Goal: Task Accomplishment & Management: Use online tool/utility

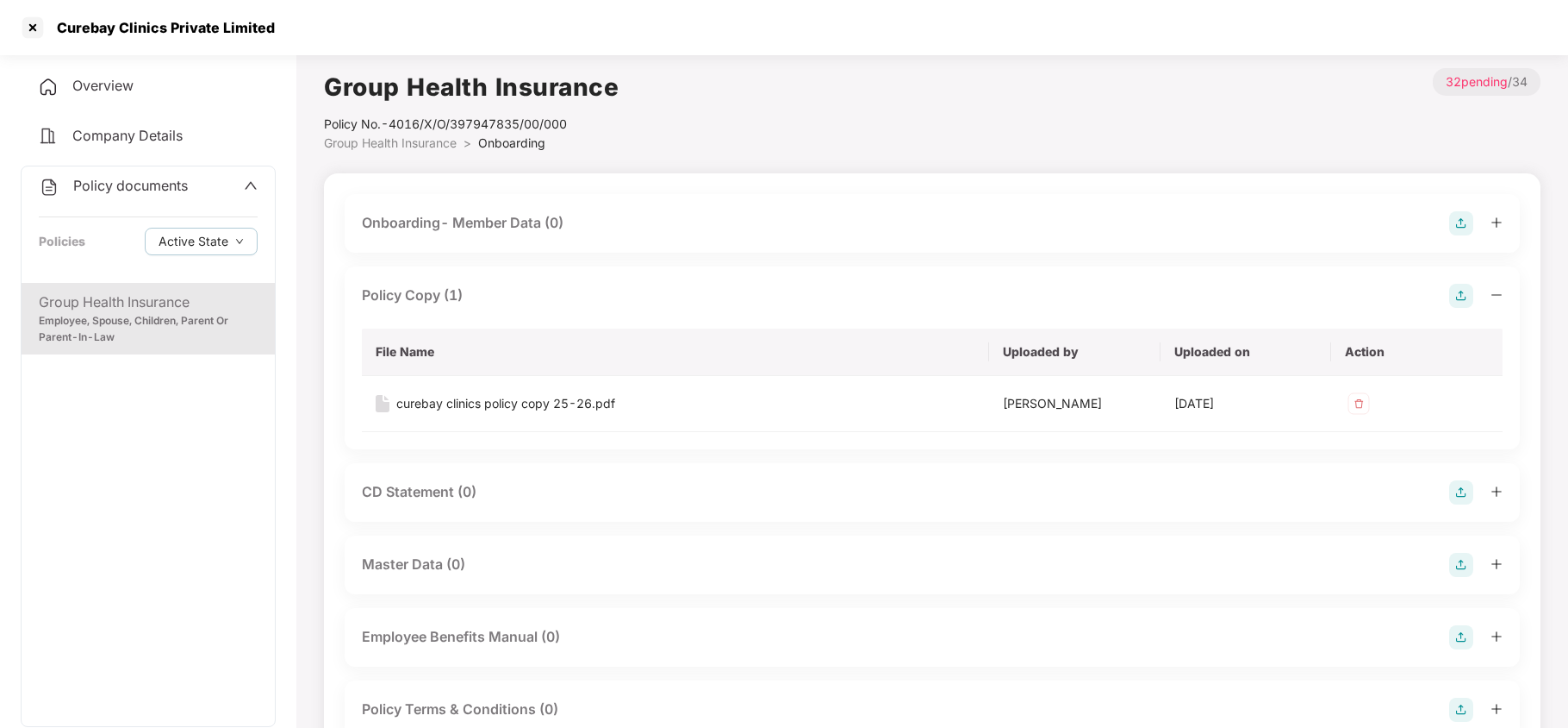
scroll to position [574, 0]
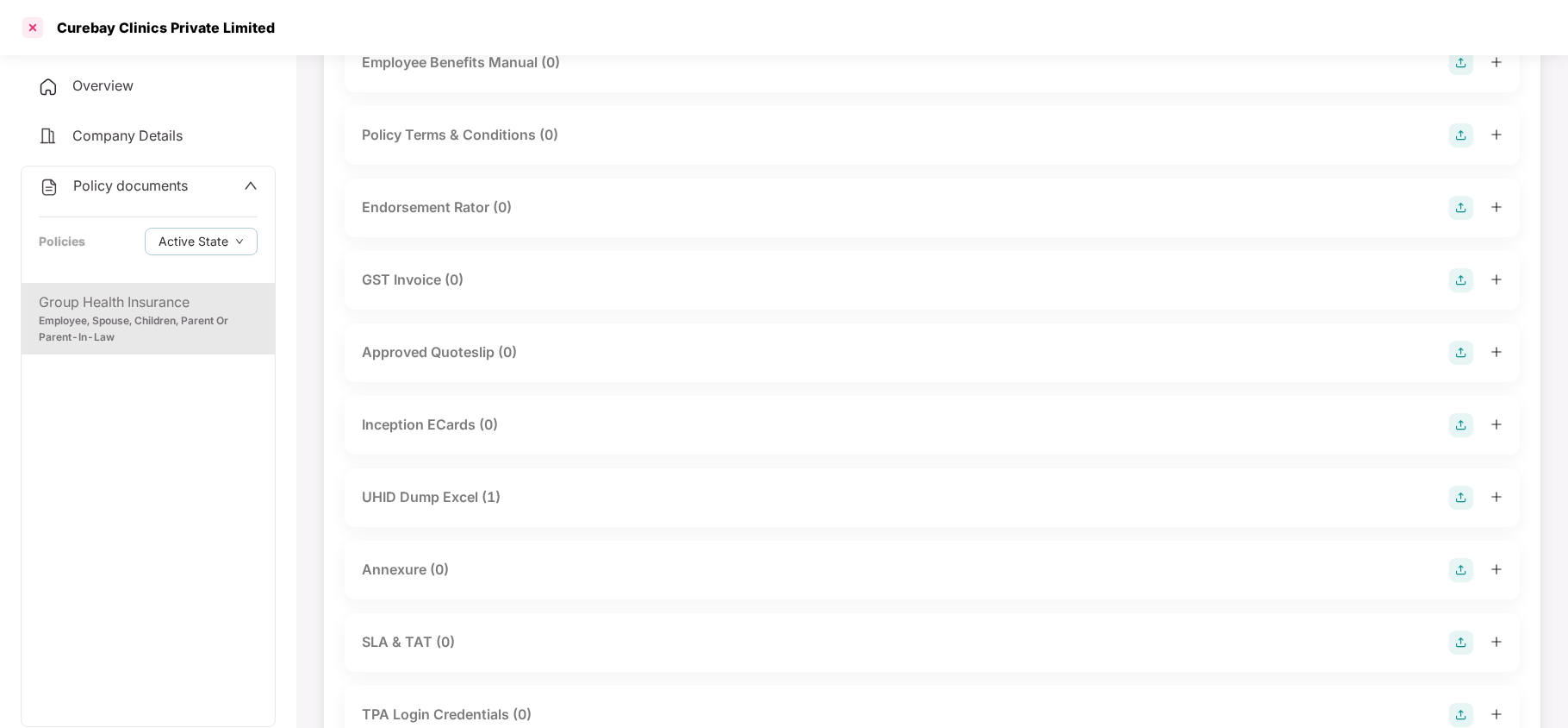
click at [38, 30] on div at bounding box center [33, 27] width 28 height 28
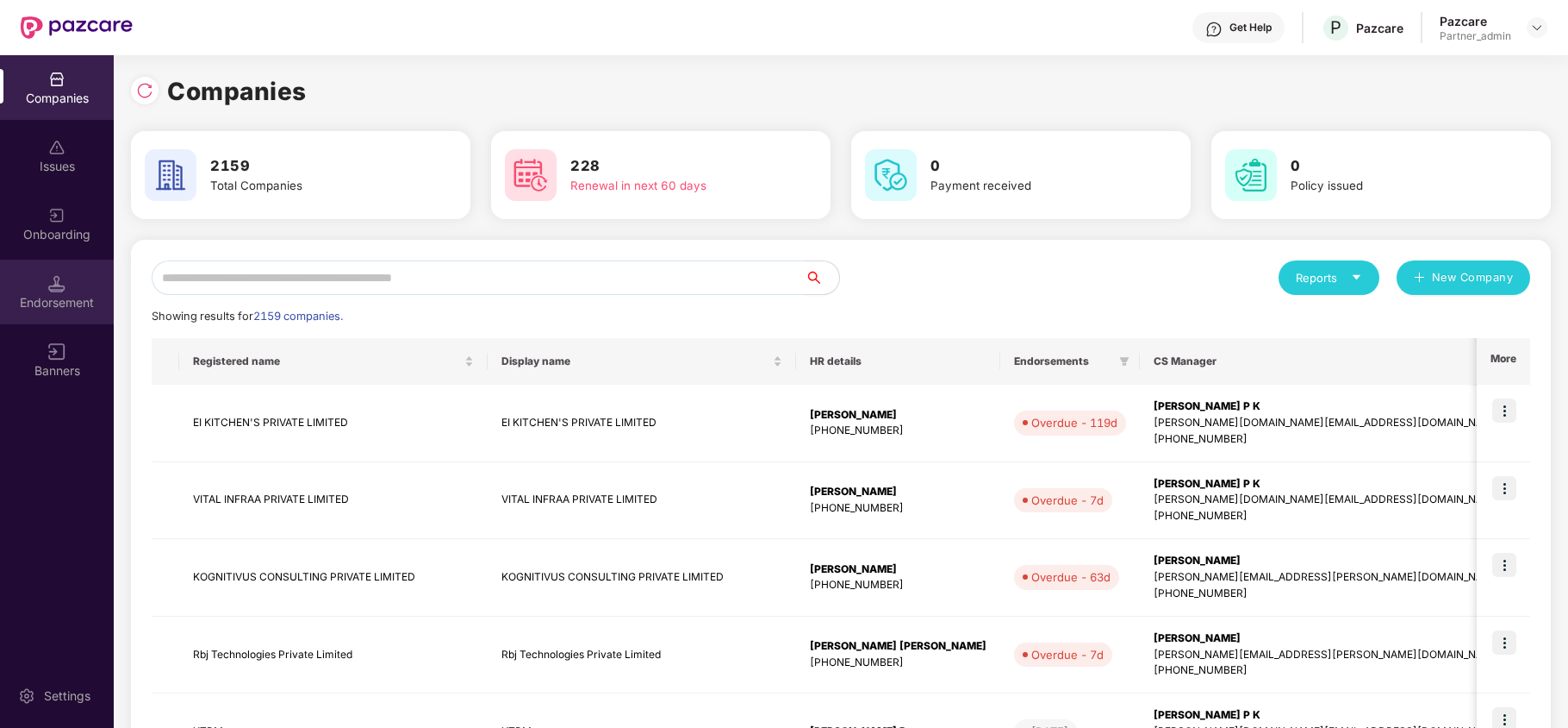
click at [58, 301] on div "Endorsement" at bounding box center [56, 303] width 114 height 17
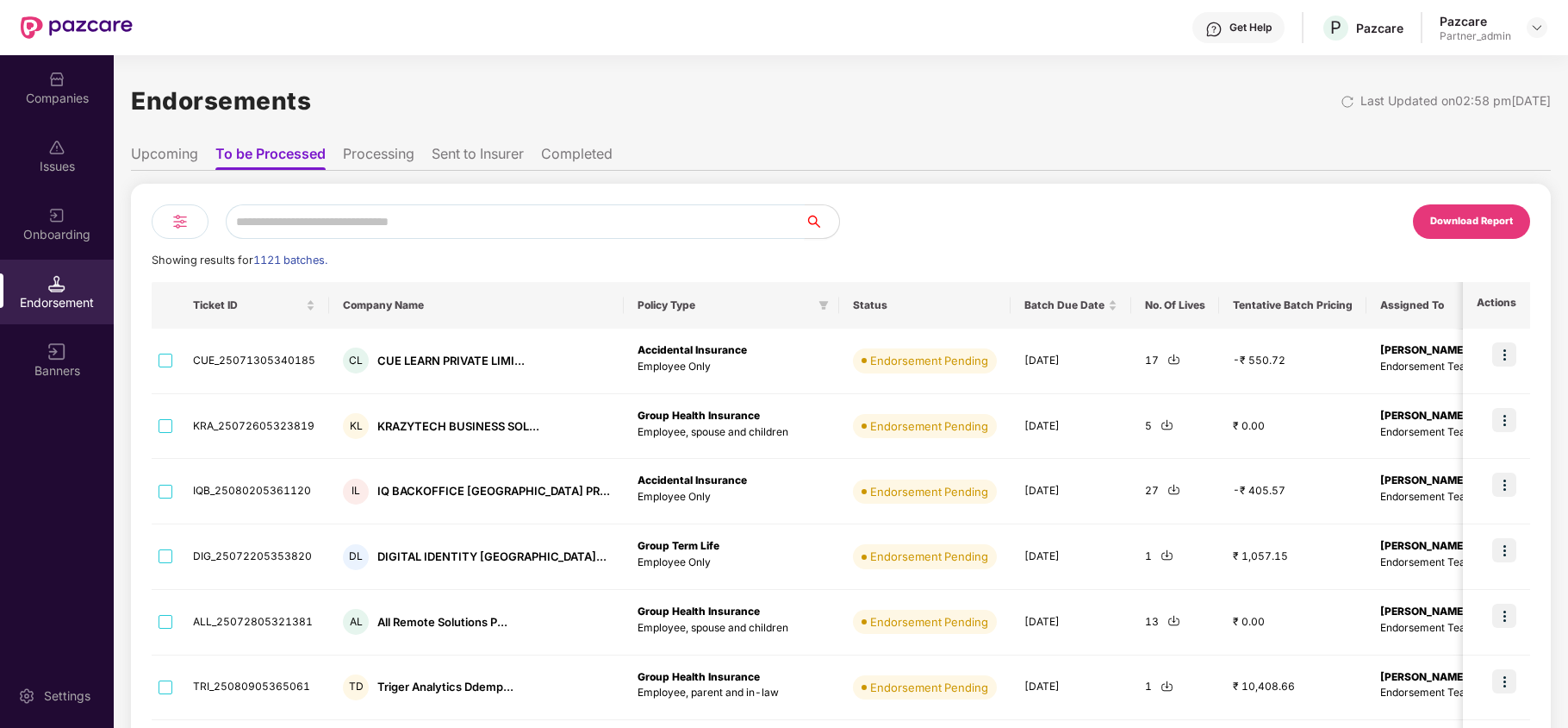
click at [343, 217] on input "text" at bounding box center [515, 221] width 579 height 34
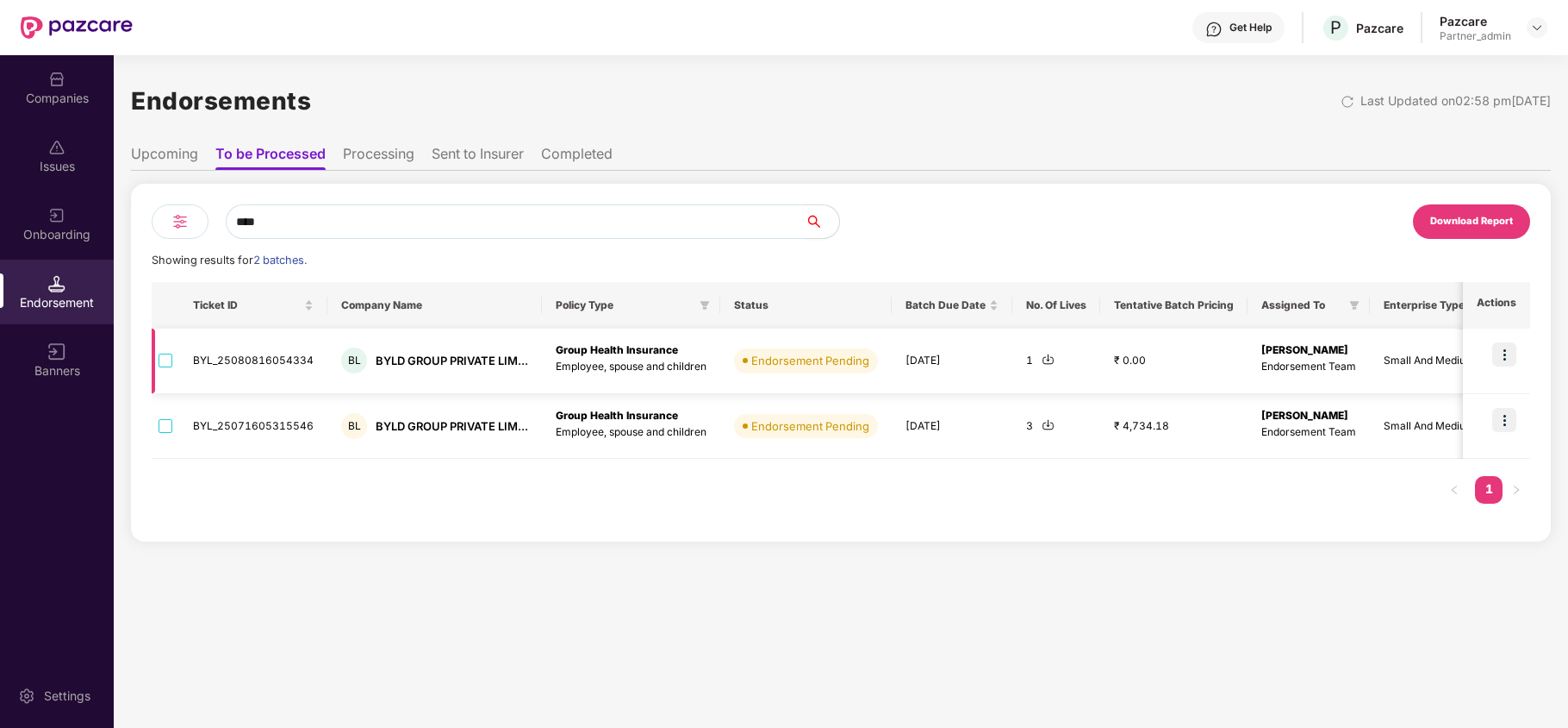
type input "****"
click at [1045, 356] on img at bounding box center [1047, 358] width 12 height 12
click at [1044, 427] on img at bounding box center [1047, 423] width 12 height 12
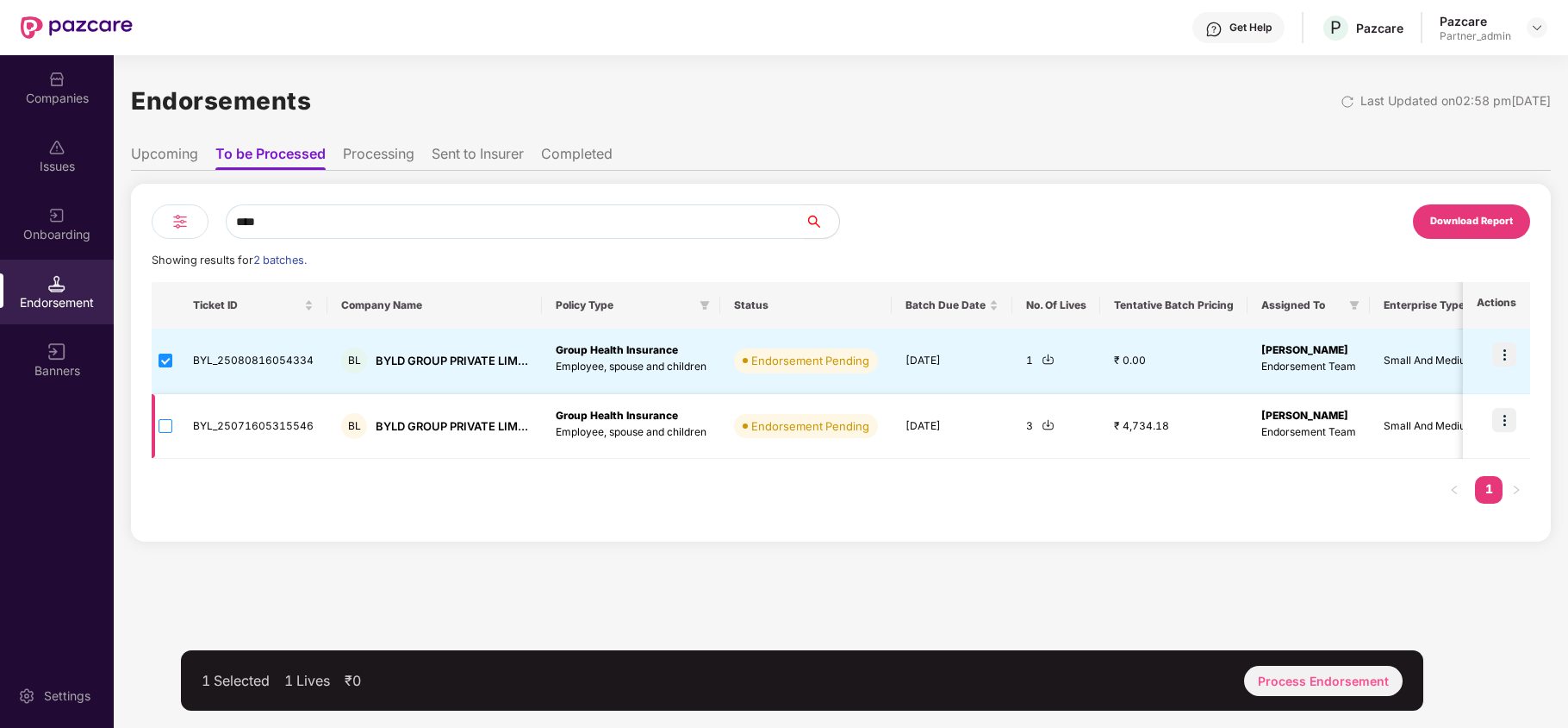
click at [167, 418] on label at bounding box center [166, 426] width 13 height 19
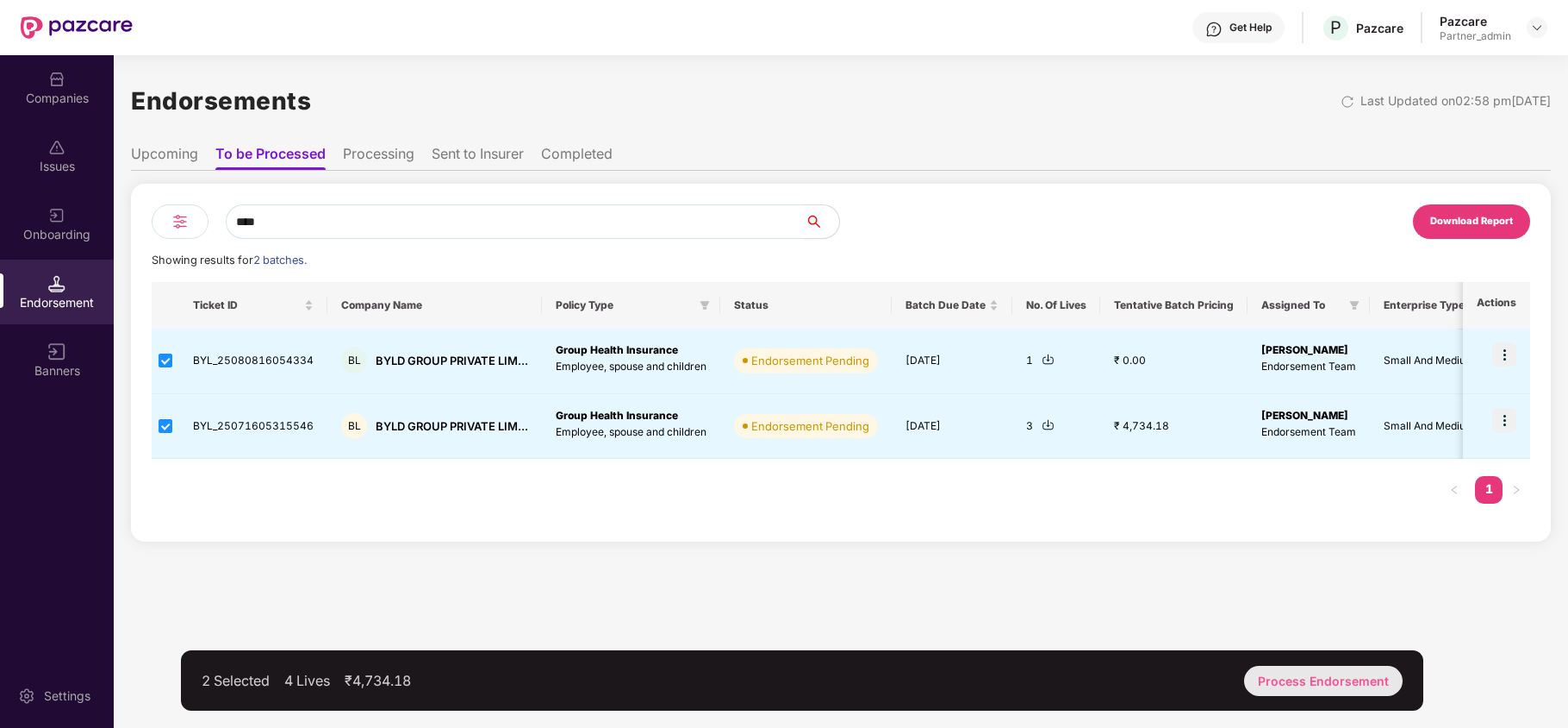
click at [1344, 680] on div "Process Endorsement" at bounding box center [1323, 680] width 159 height 30
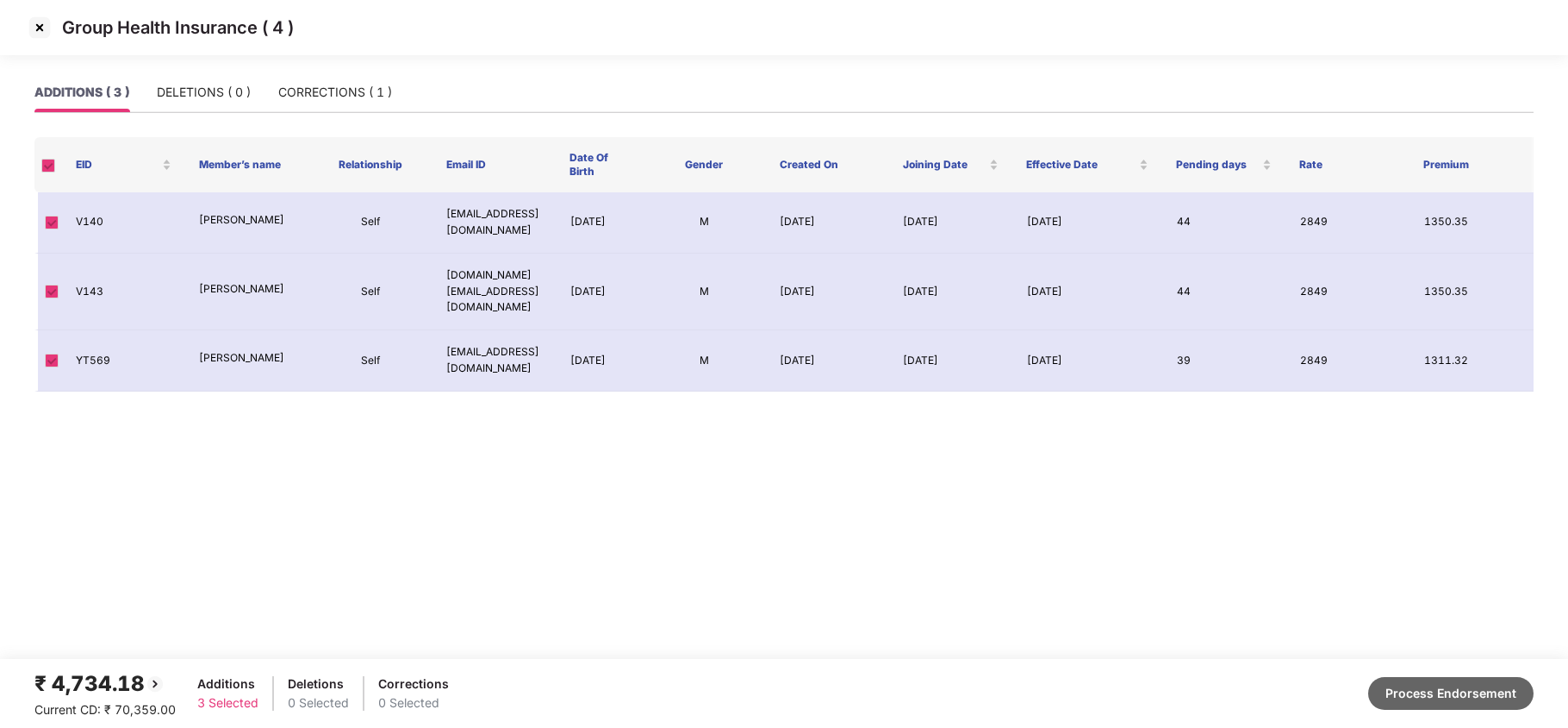
click at [1449, 705] on button "Process Endorsement" at bounding box center [1450, 693] width 166 height 33
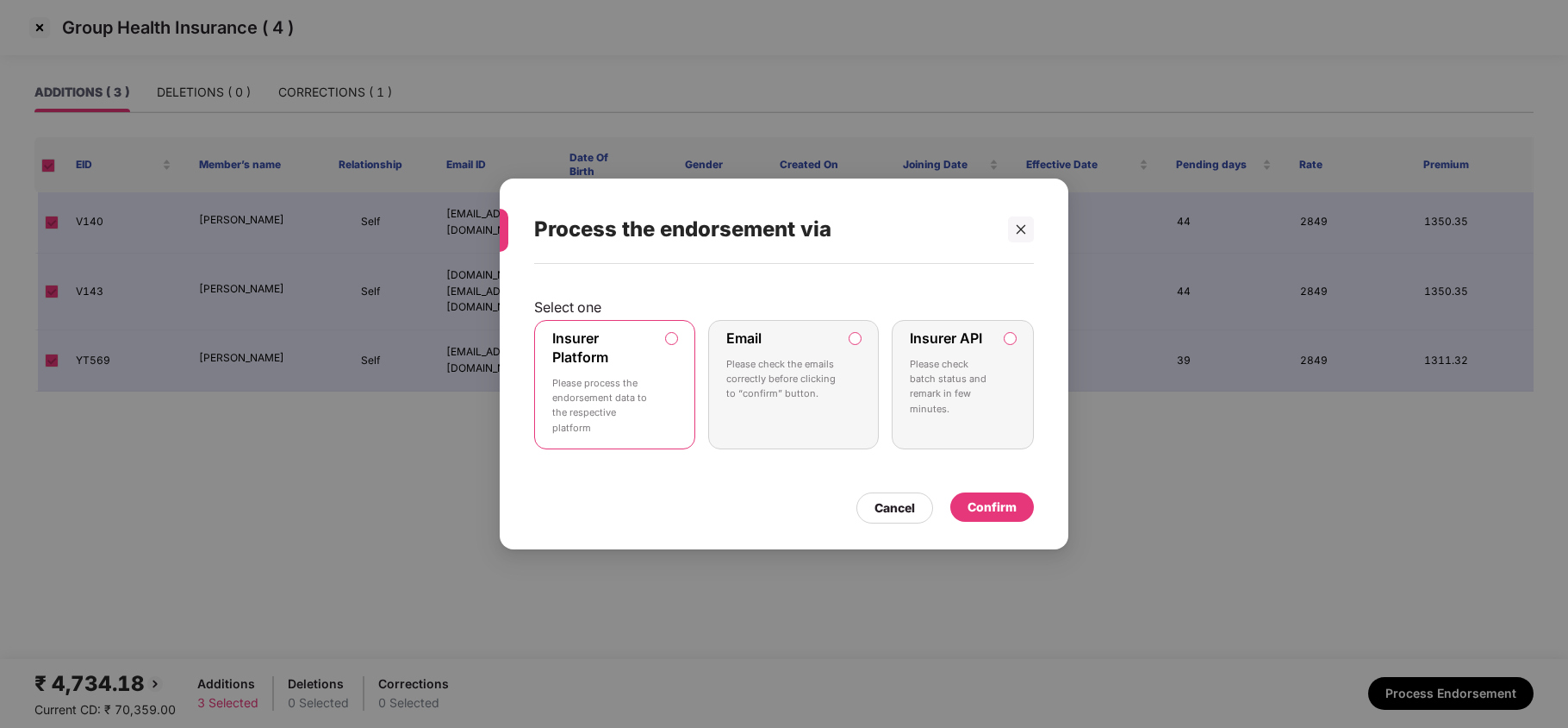
click at [638, 352] on div "Insurer Platform Please process the endorsement data to the respective platform" at bounding box center [602, 384] width 101 height 110
click at [990, 508] on div "Confirm" at bounding box center [992, 507] width 49 height 19
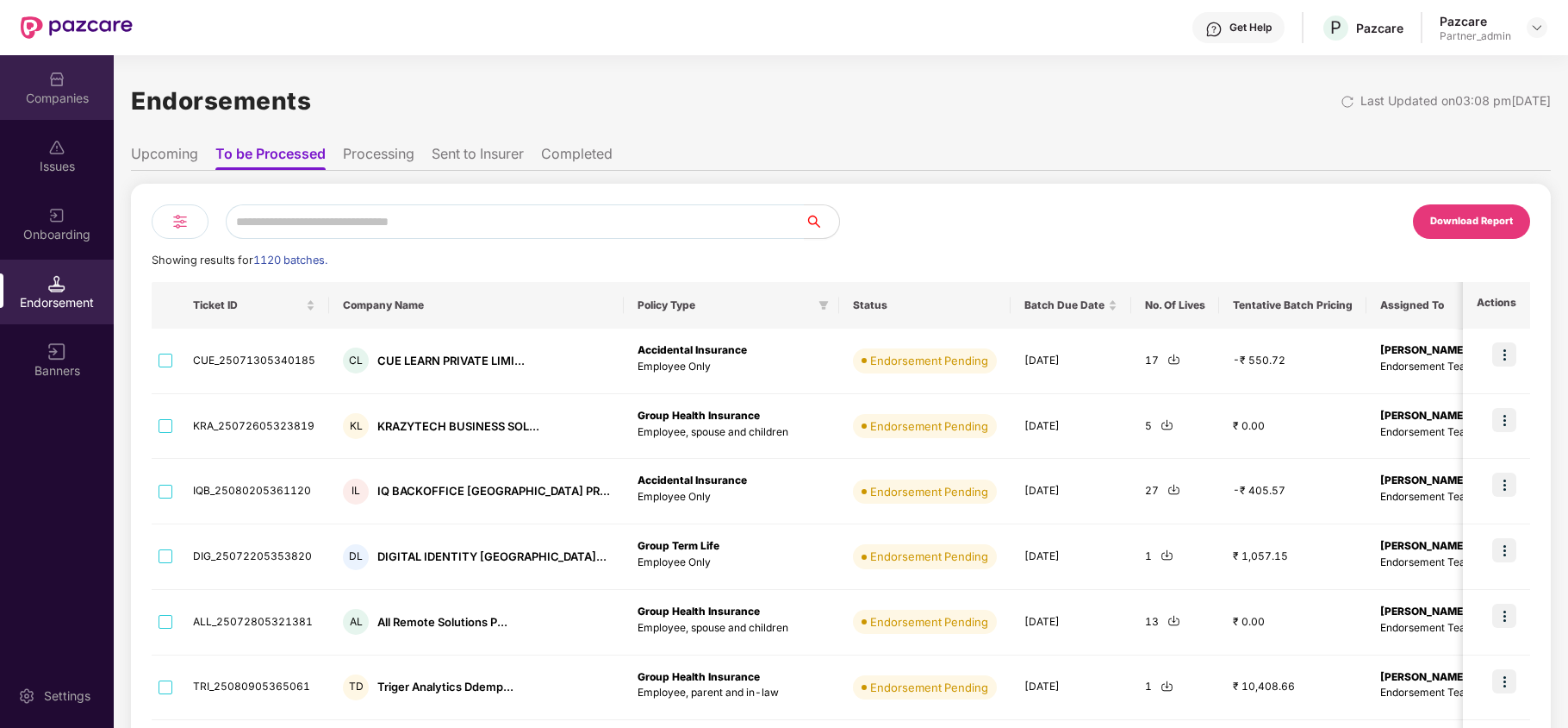
click at [38, 90] on div "Companies" at bounding box center [56, 99] width 114 height 17
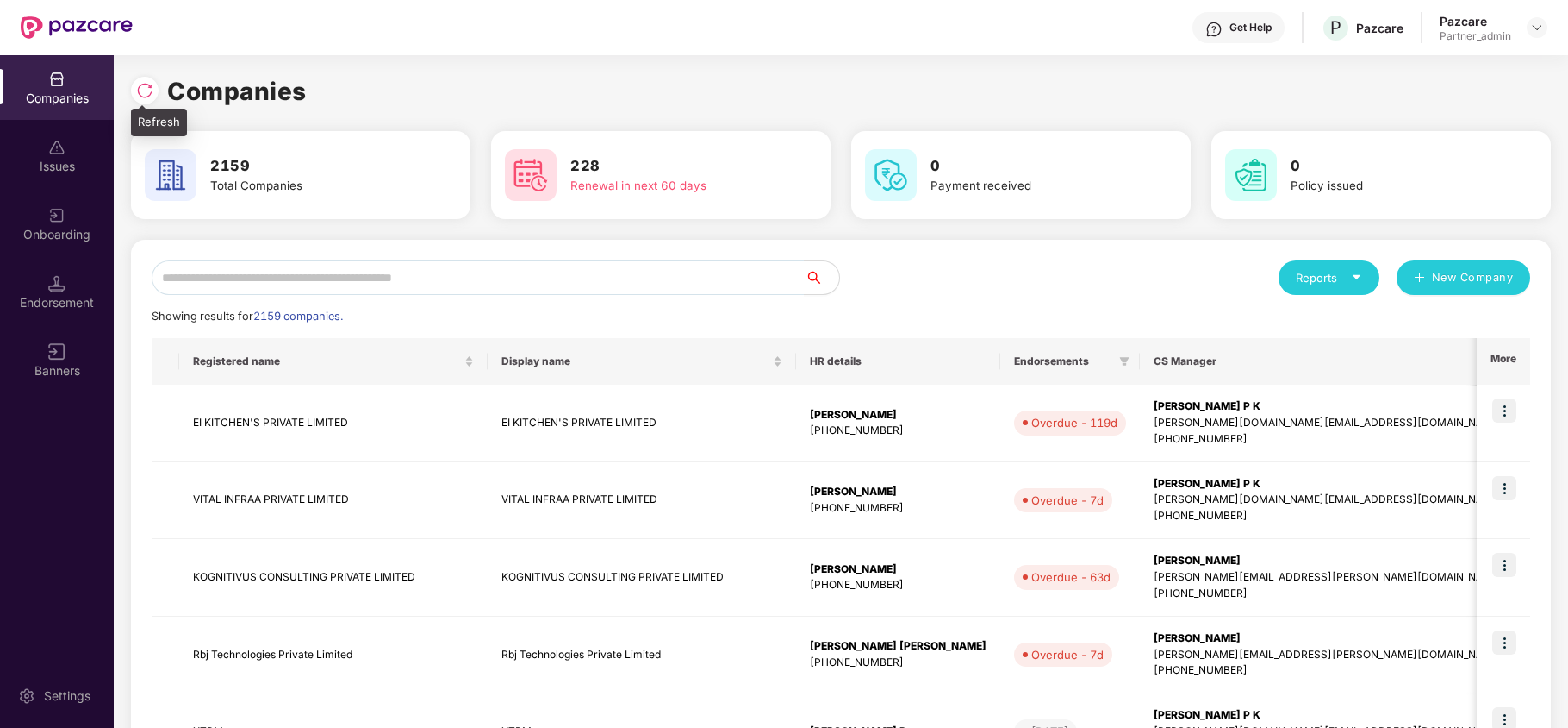
click at [142, 94] on img at bounding box center [145, 90] width 17 height 17
click at [56, 295] on div "Endorsement" at bounding box center [56, 303] width 114 height 17
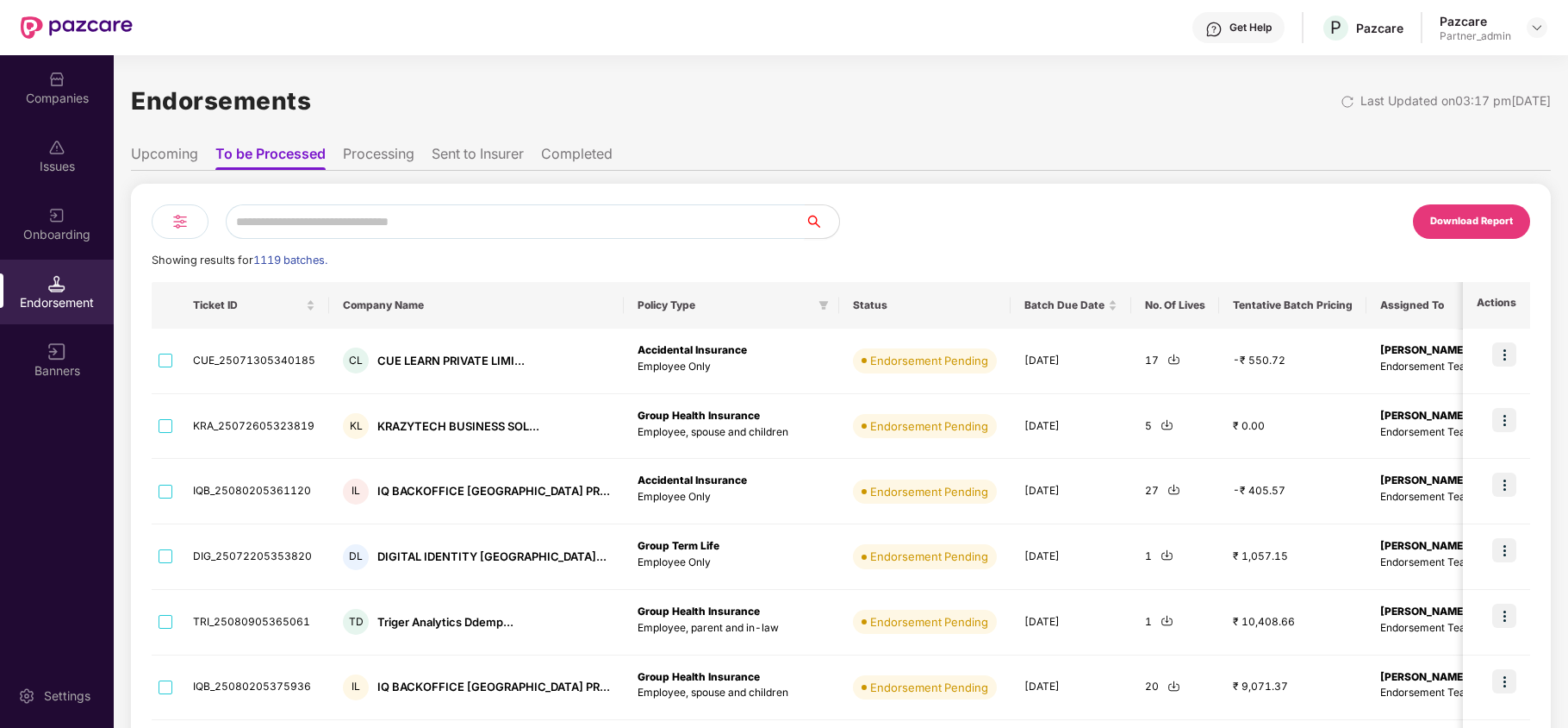
click at [356, 219] on input "text" at bounding box center [515, 221] width 579 height 34
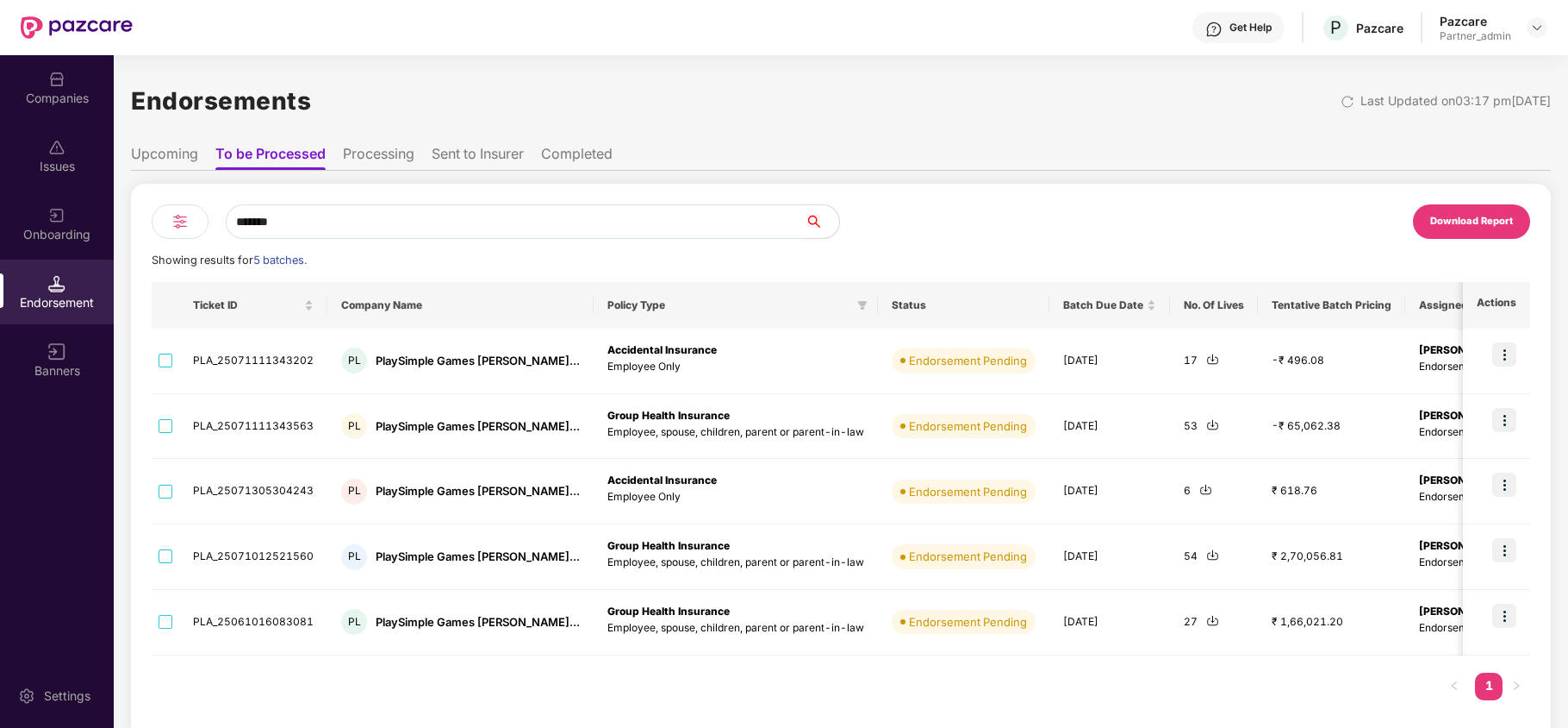
type input "*******"
click at [172, 221] on img at bounding box center [180, 221] width 21 height 21
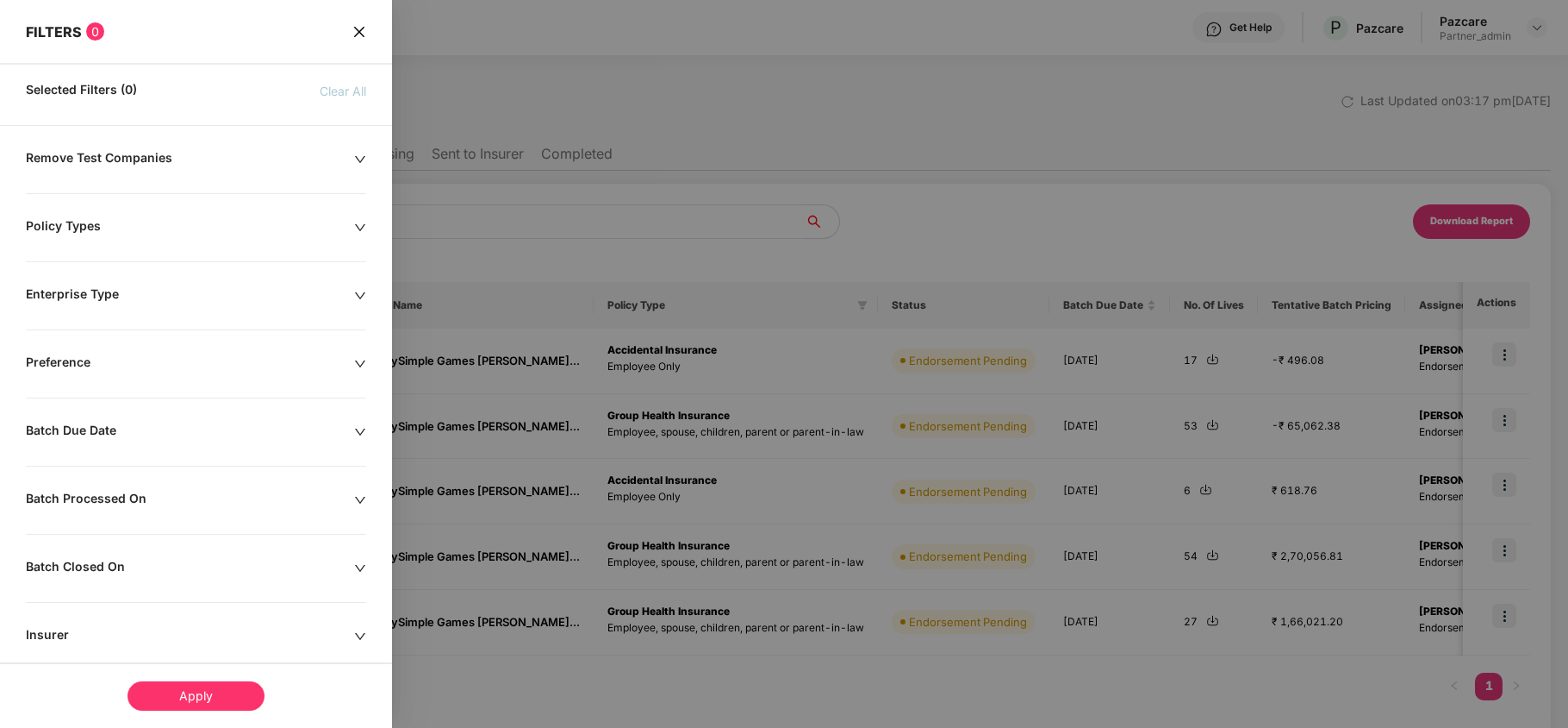
click at [87, 229] on div "Policy Types" at bounding box center [190, 228] width 328 height 19
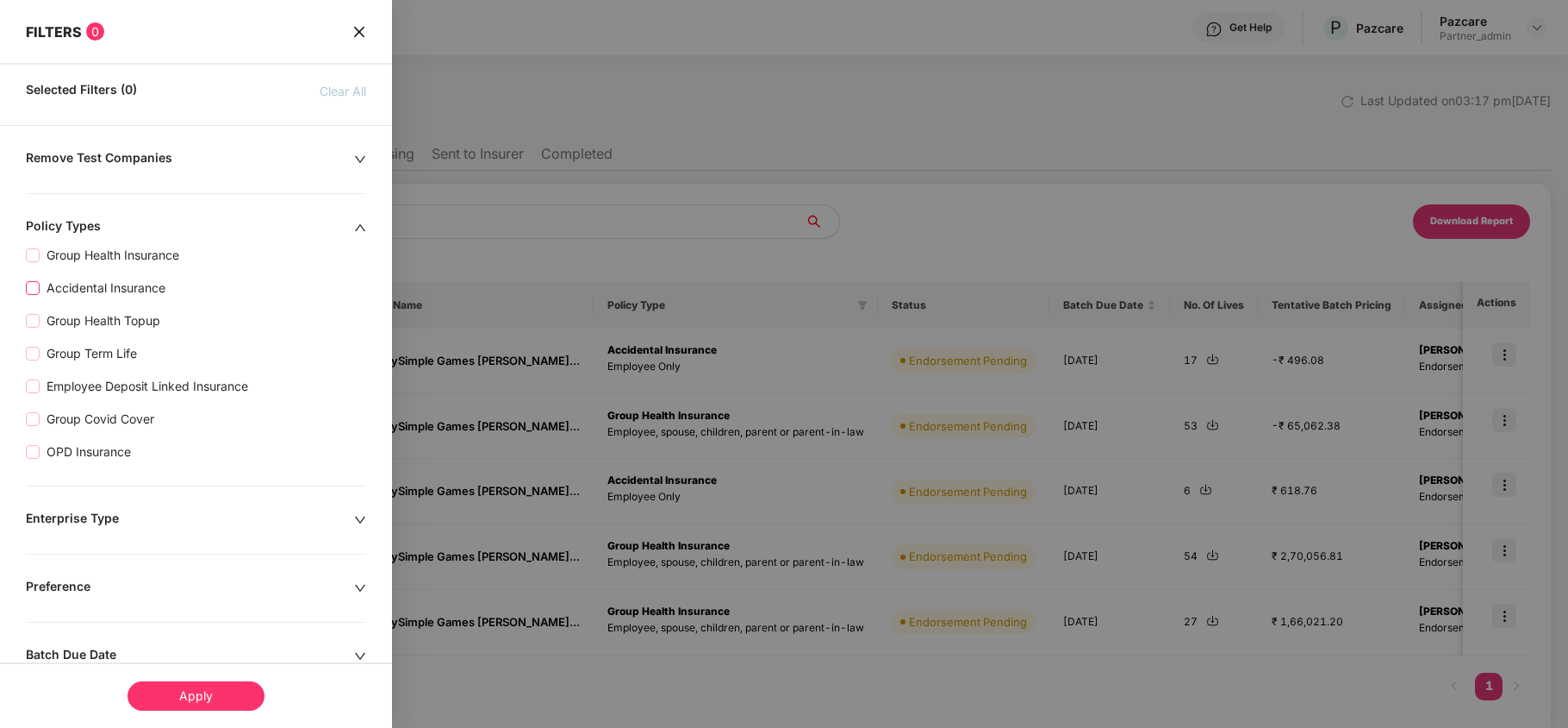
click at [131, 289] on span "Accidental Insurance" at bounding box center [105, 288] width 133 height 19
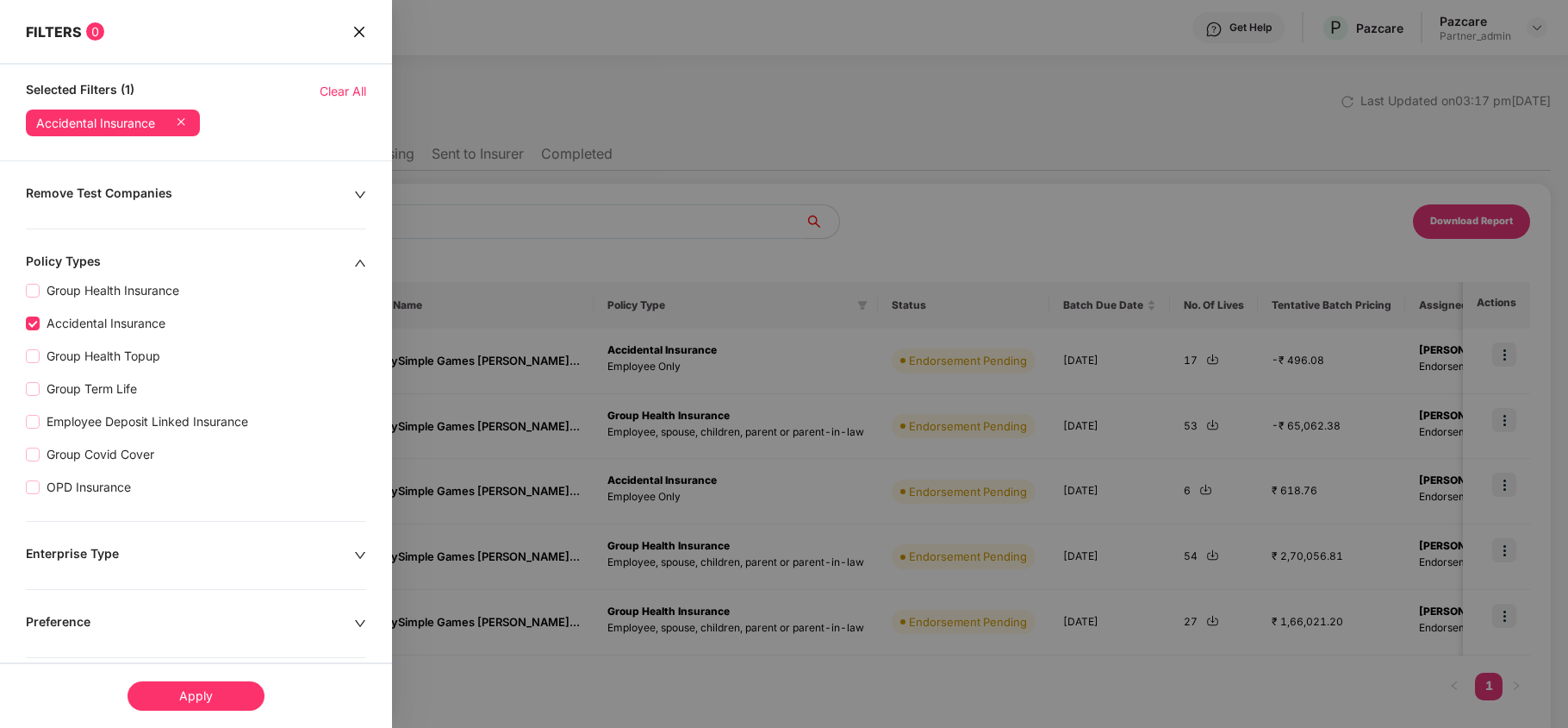
click at [215, 692] on div "Apply" at bounding box center [195, 695] width 137 height 30
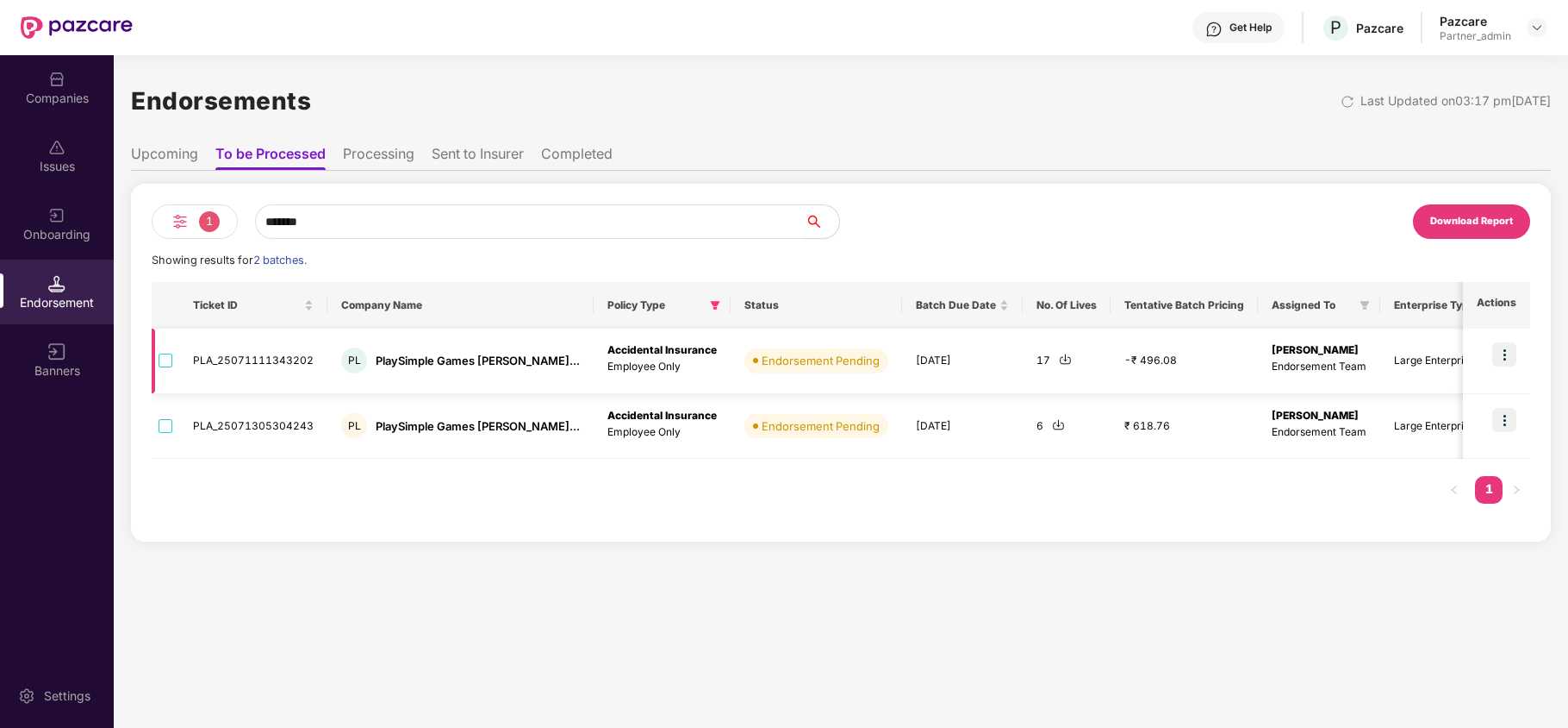
click at [1059, 357] on img at bounding box center [1064, 358] width 12 height 12
click at [1052, 425] on img at bounding box center [1058, 423] width 12 height 12
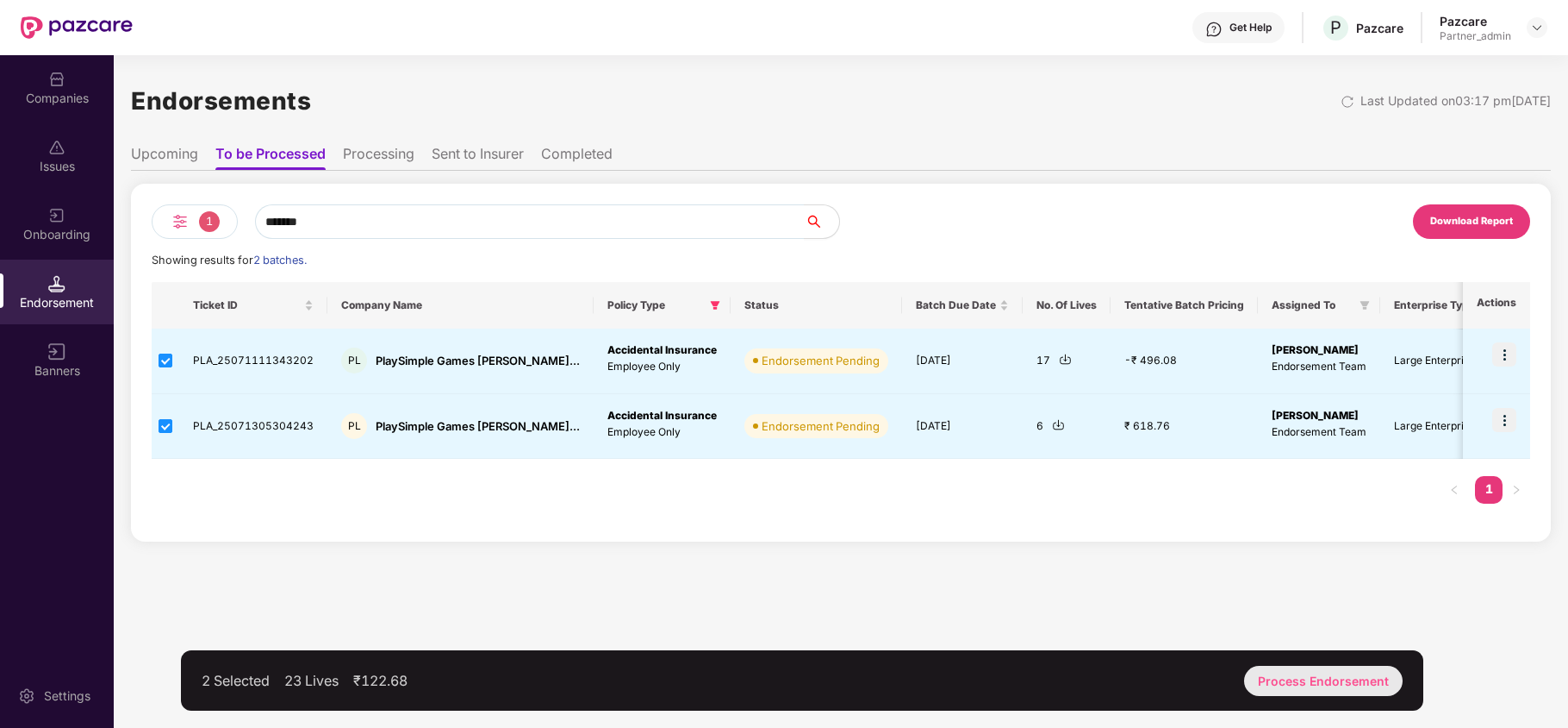
click at [1311, 681] on div "Process Endorsement" at bounding box center [1323, 680] width 159 height 30
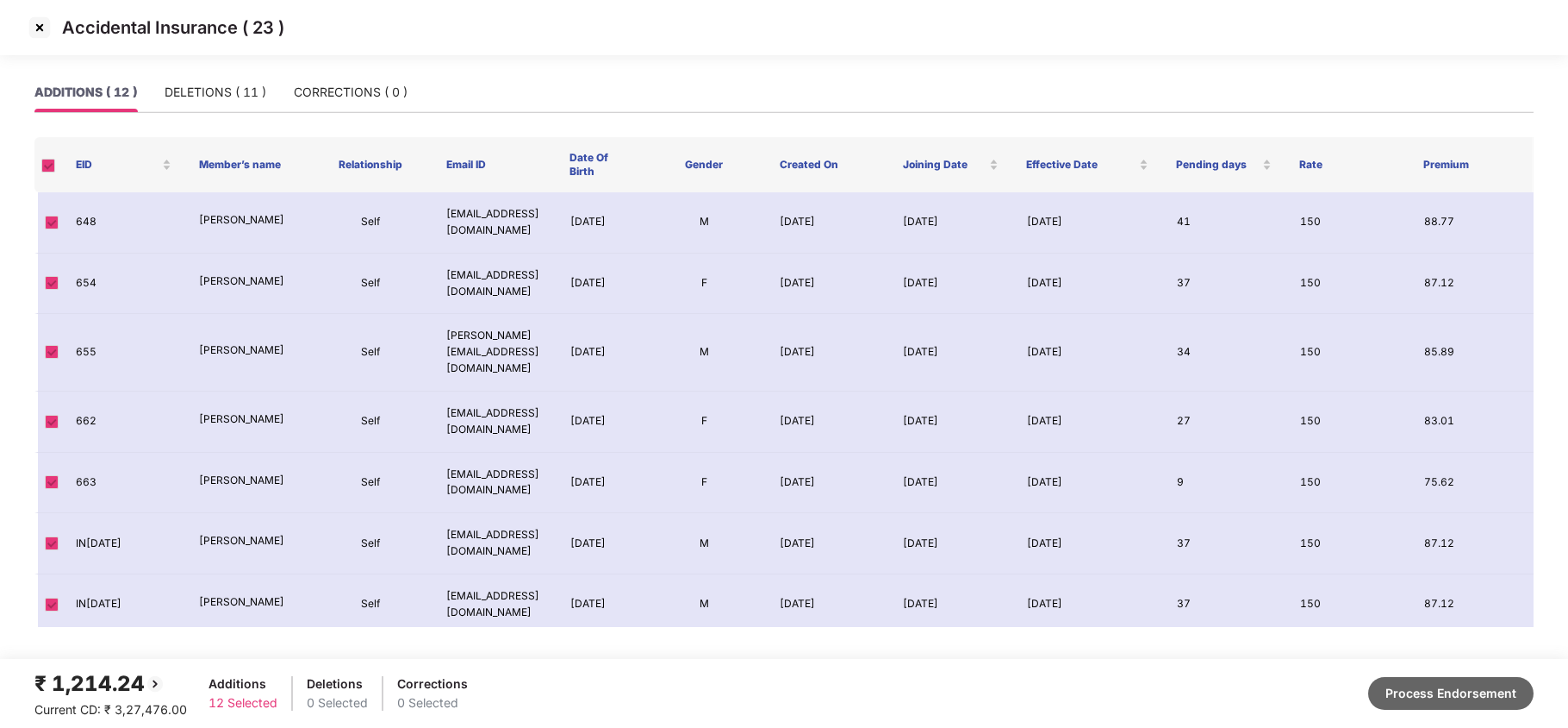
click at [1472, 697] on button "Process Endorsement" at bounding box center [1450, 693] width 166 height 33
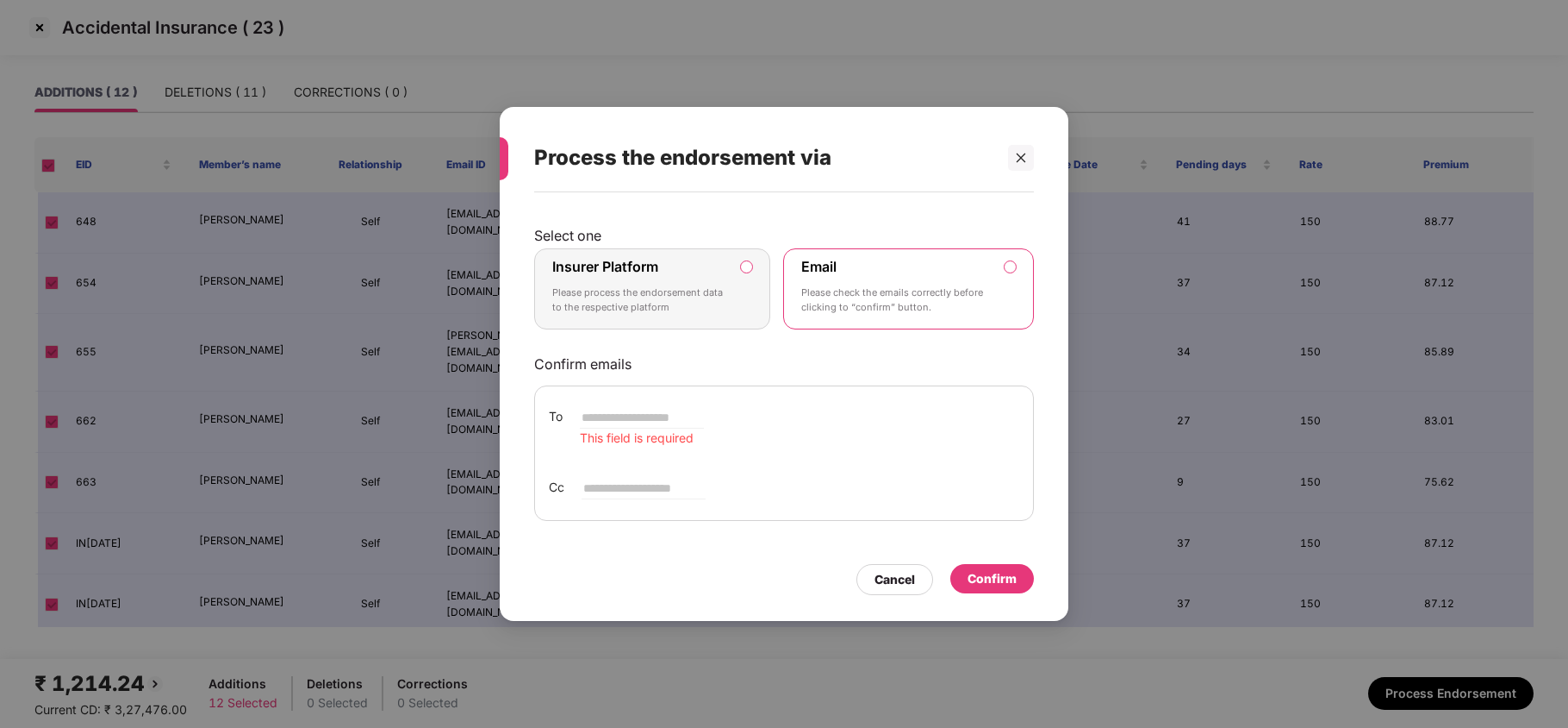
click at [714, 278] on div "Insurer Platform Please process the endorsement data to the respective platform" at bounding box center [640, 288] width 176 height 62
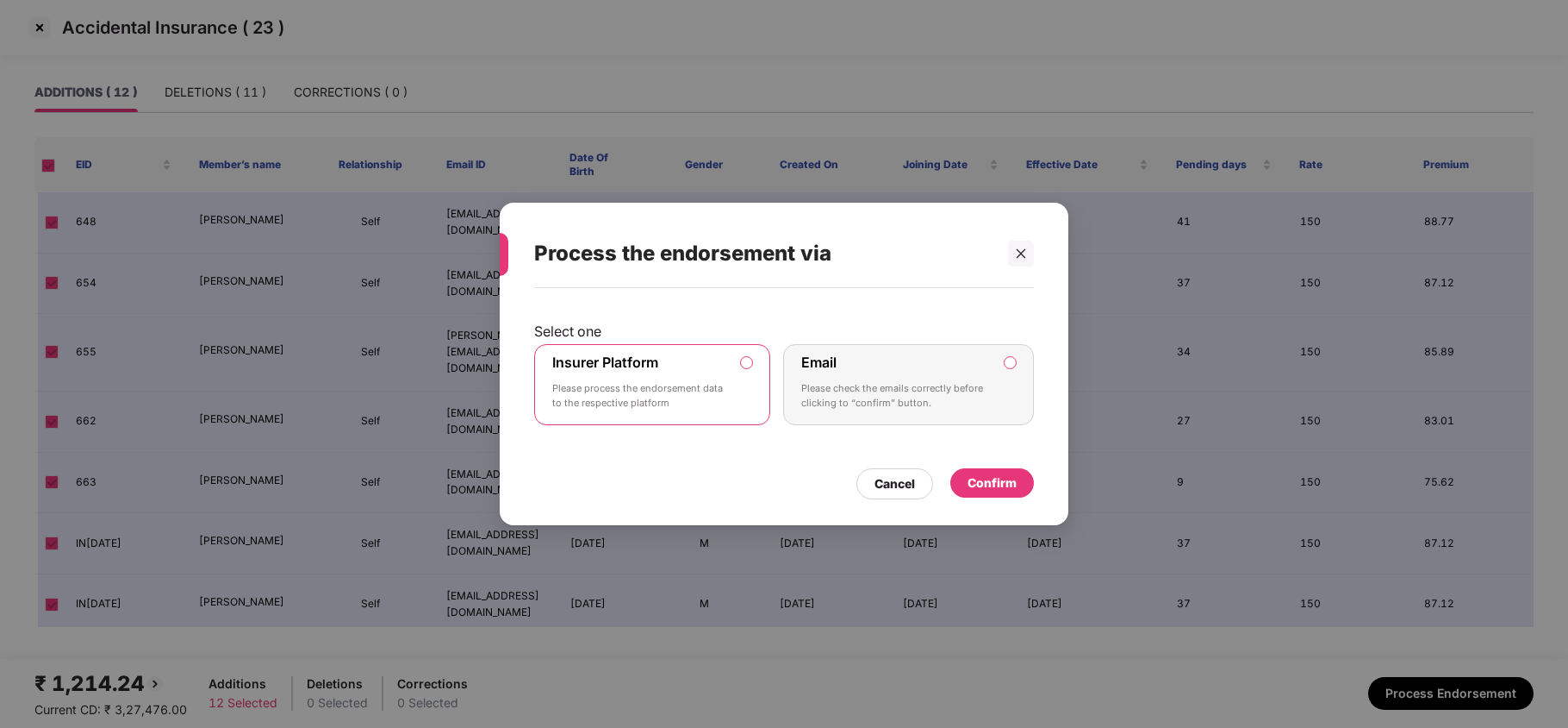
click at [994, 481] on div "Confirm" at bounding box center [992, 483] width 49 height 19
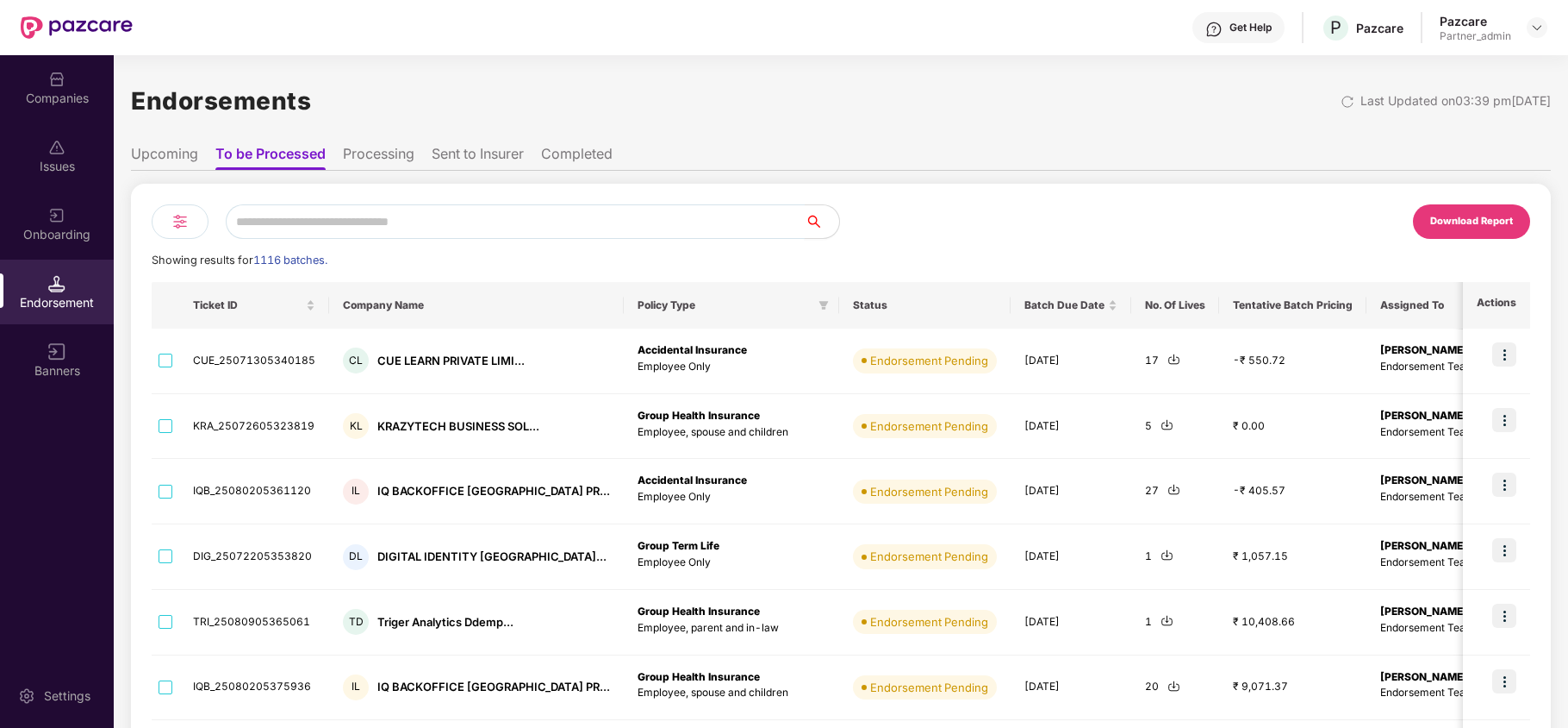
click at [392, 220] on input "text" at bounding box center [515, 221] width 579 height 34
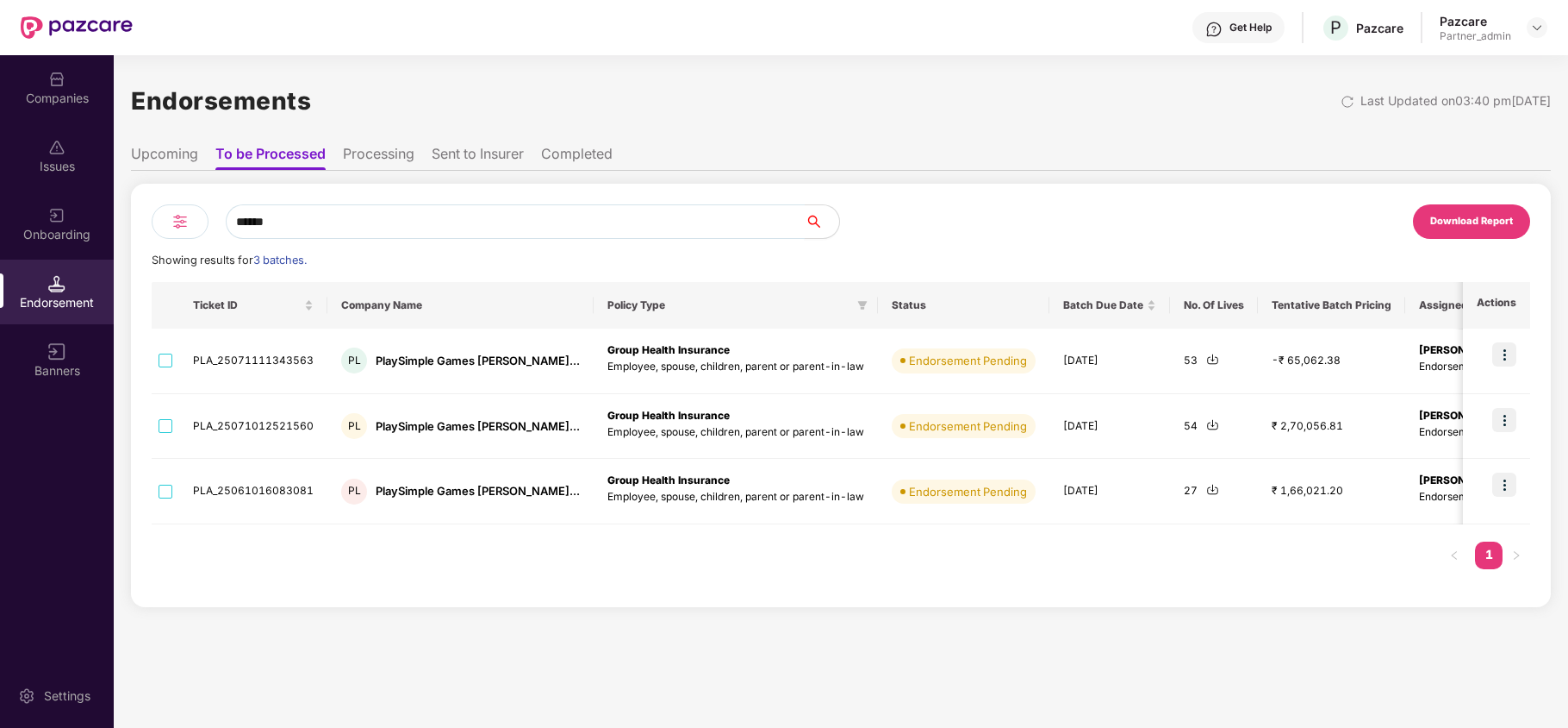
type input "******"
click at [1206, 360] on img at bounding box center [1212, 358] width 12 height 12
click at [1206, 421] on img at bounding box center [1212, 423] width 12 height 12
click at [1206, 487] on img at bounding box center [1212, 489] width 12 height 12
